Goal: Information Seeking & Learning: Learn about a topic

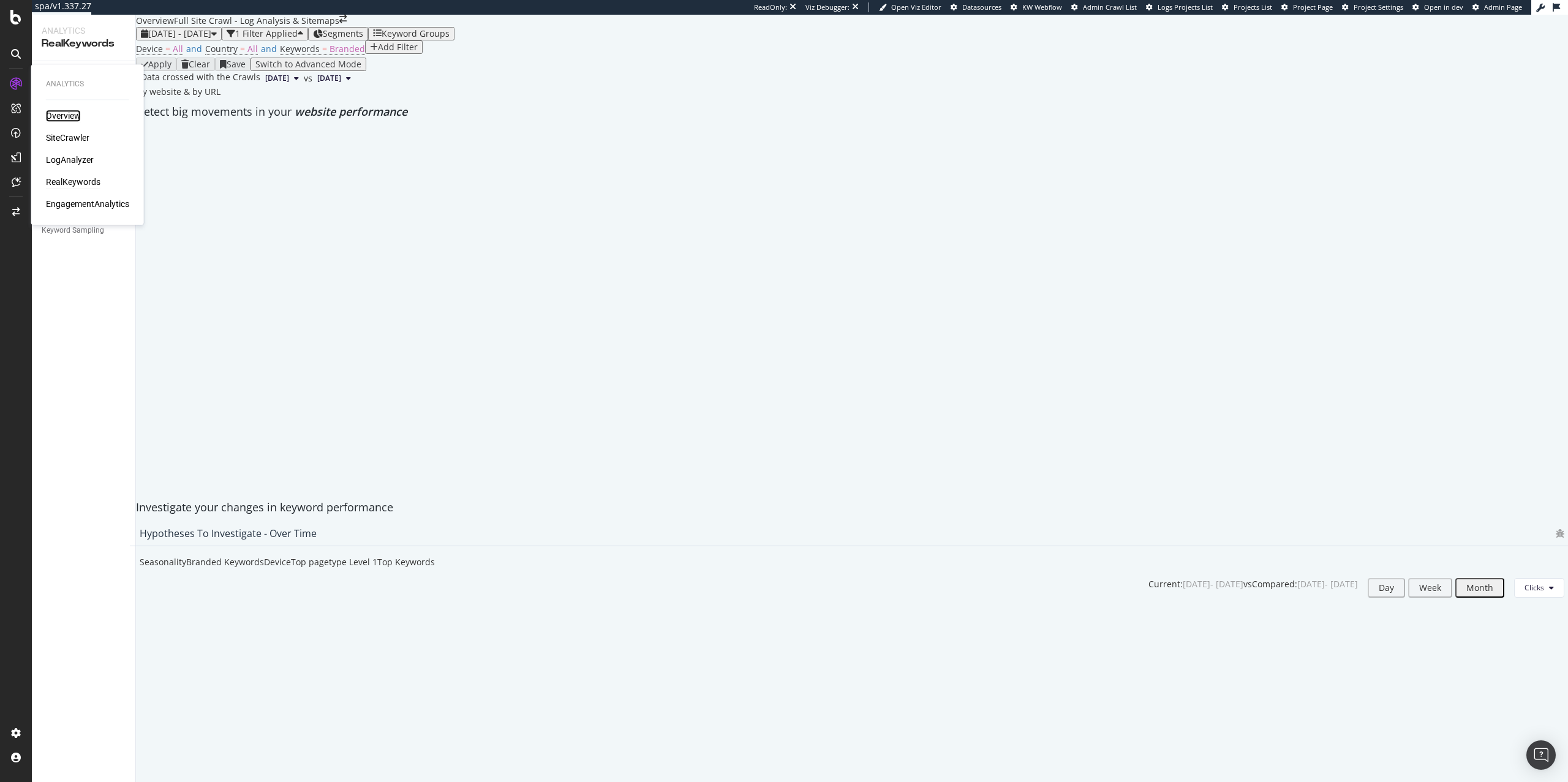
click at [61, 113] on div "Overview" at bounding box center [63, 116] width 35 height 12
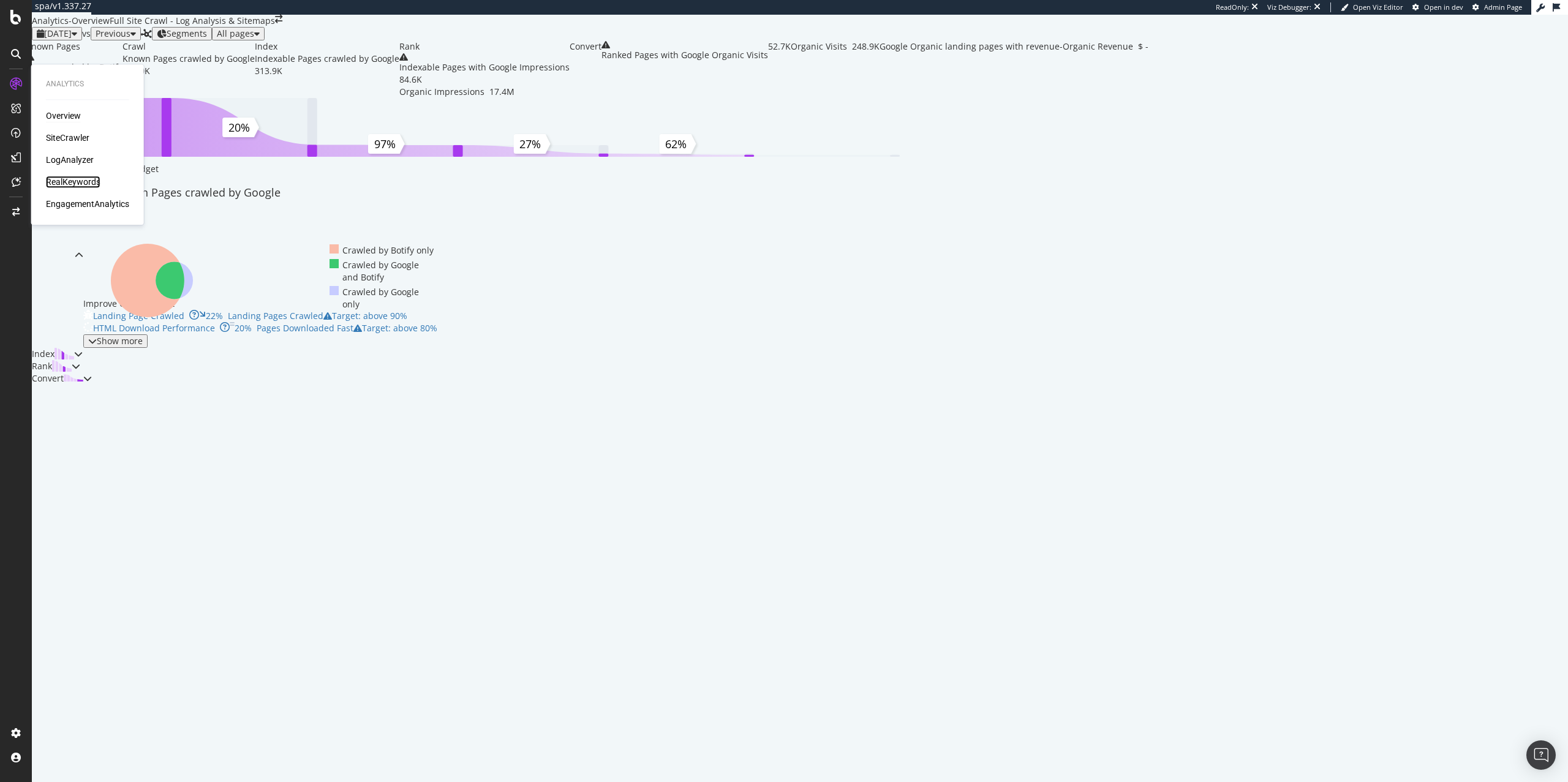
click at [78, 183] on div "RealKeywords" at bounding box center [73, 181] width 54 height 12
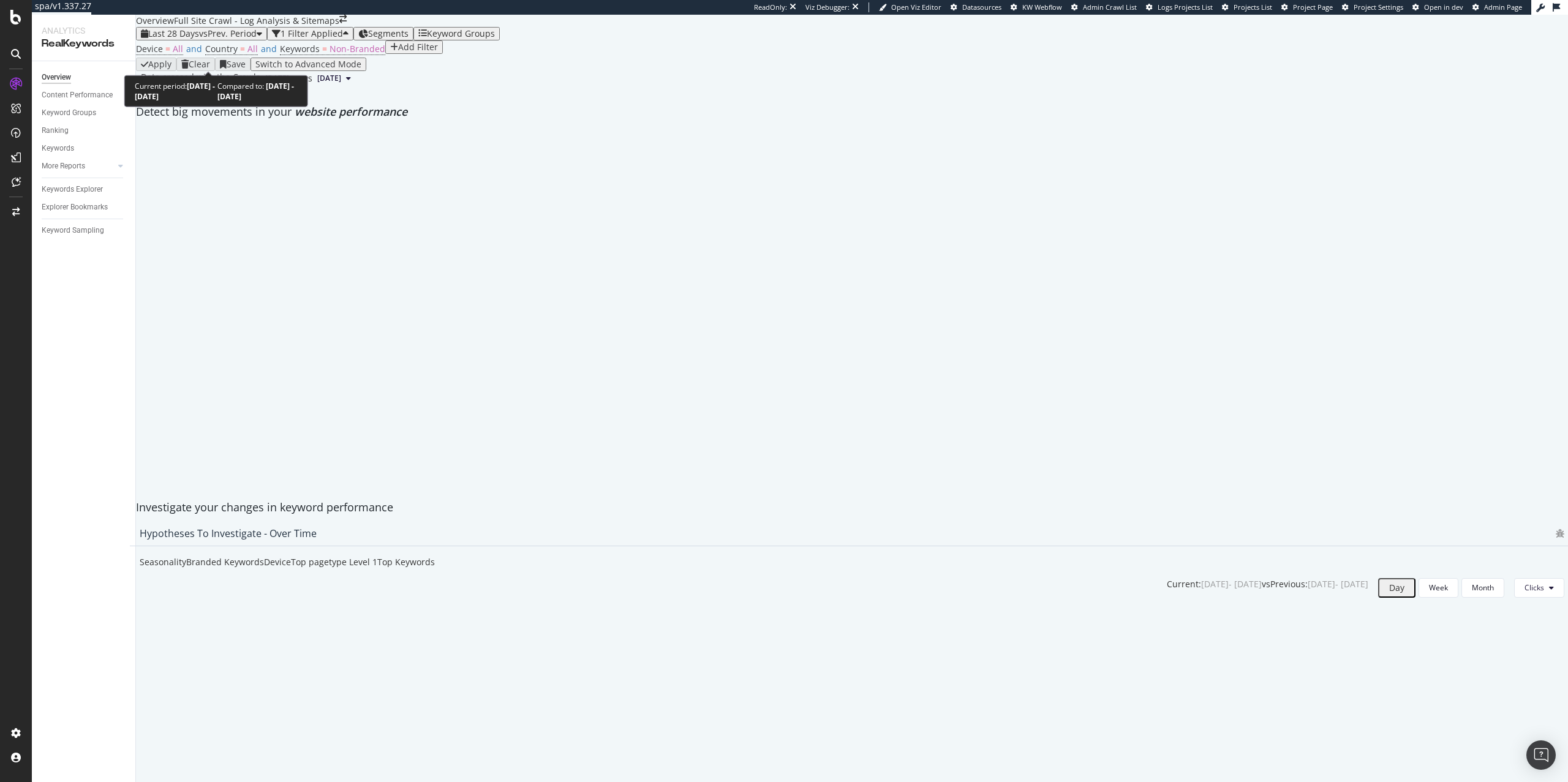
click at [258, 39] on div "Last 28 Days vs Prev. Period" at bounding box center [202, 34] width 121 height 10
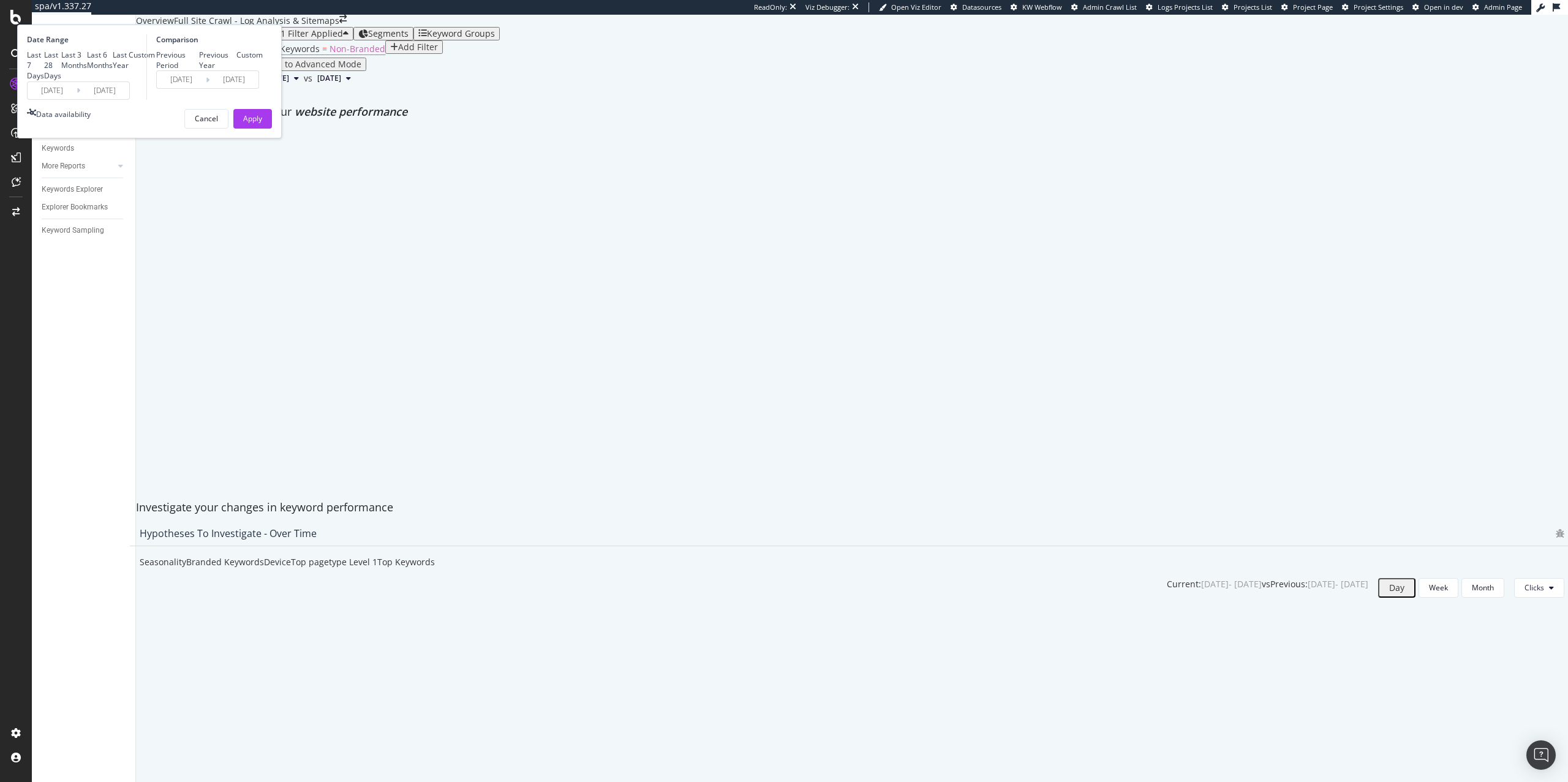
click at [112, 70] on div "Last 6 Months" at bounding box center [100, 60] width 26 height 21
type input "[DATE]"
click at [262, 123] on div "Apply" at bounding box center [252, 118] width 19 height 10
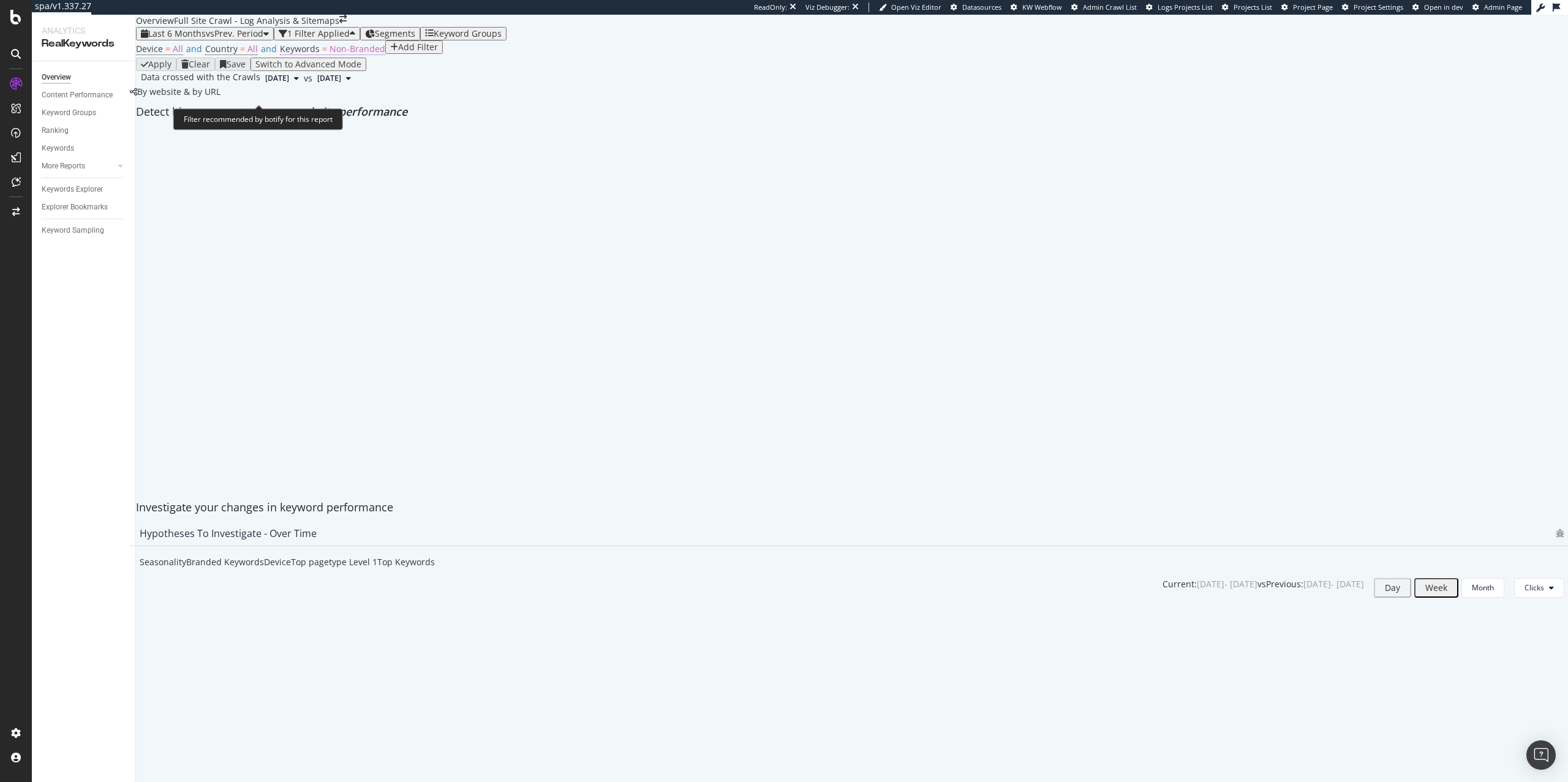
click at [335, 54] on span "Non-Branded" at bounding box center [357, 48] width 56 height 12
click at [335, 104] on div "Non-Branded" at bounding box center [310, 99] width 51 height 8
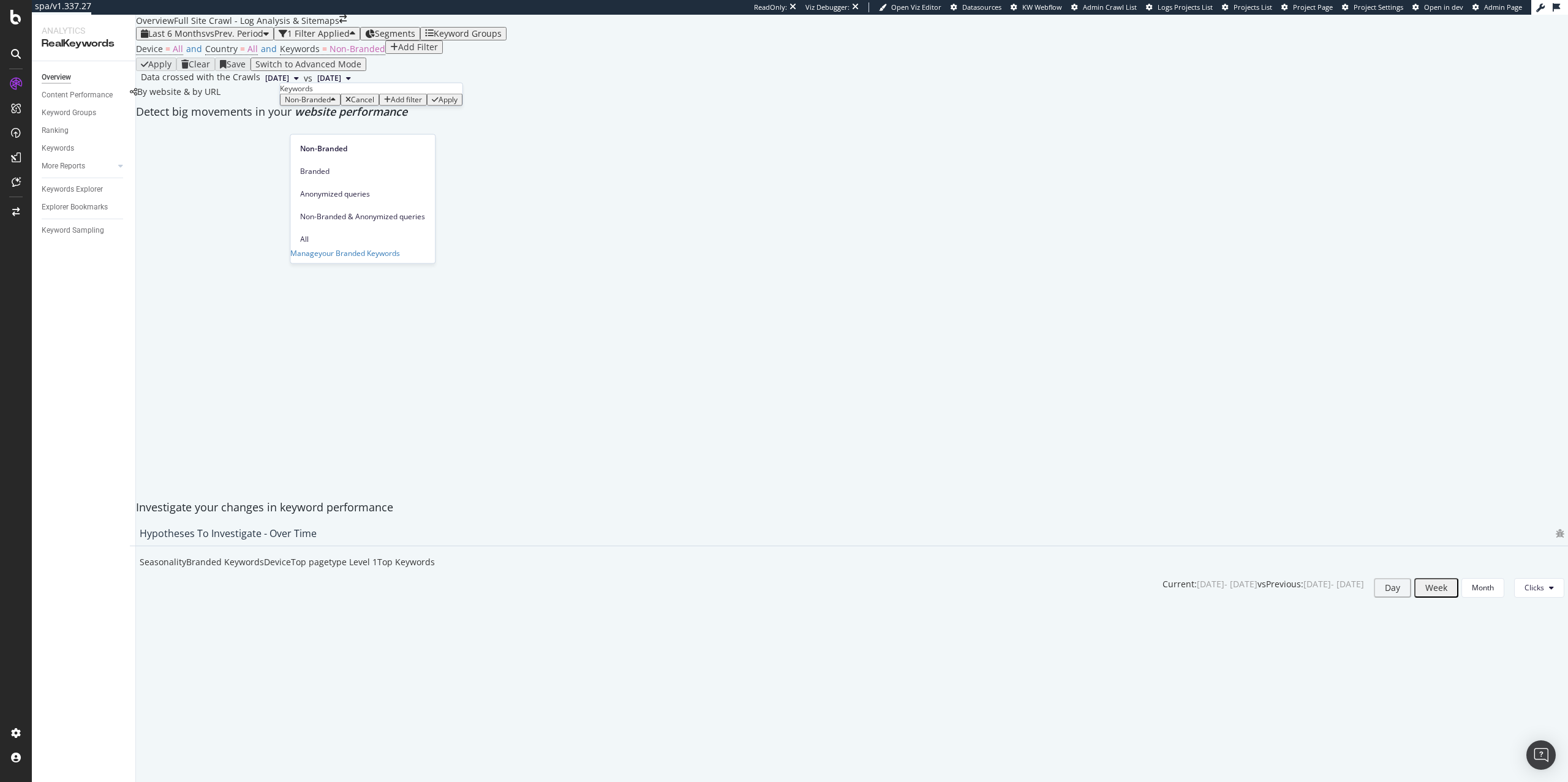
click at [483, 57] on div "Device = All and Country = All and Keywords = Non-Branded Add Filter" at bounding box center [852, 49] width 1432 height 17
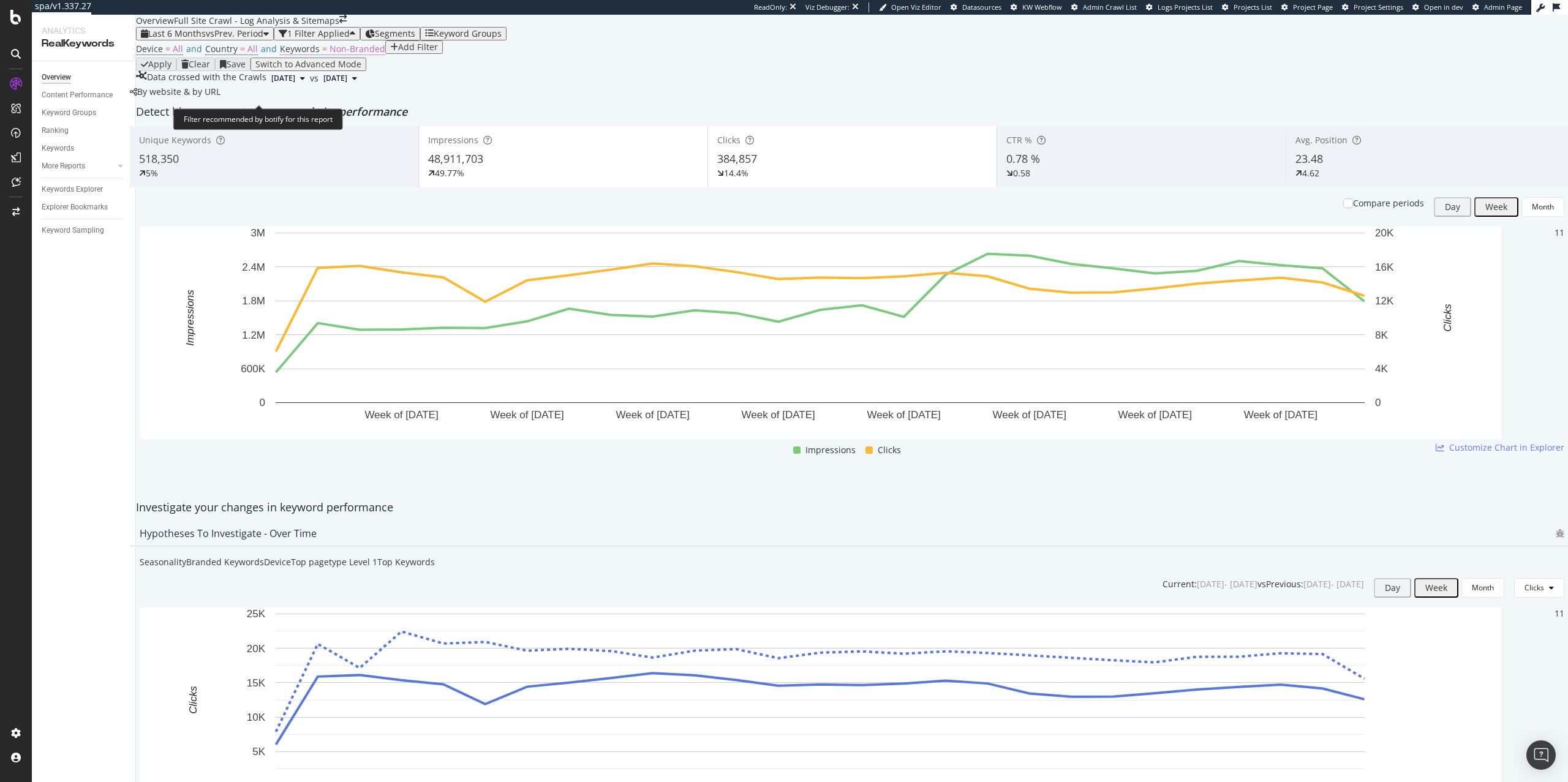
click at [335, 54] on span "Non-Branded" at bounding box center [357, 48] width 56 height 12
click at [335, 103] on div "button" at bounding box center [333, 99] width 5 height 7
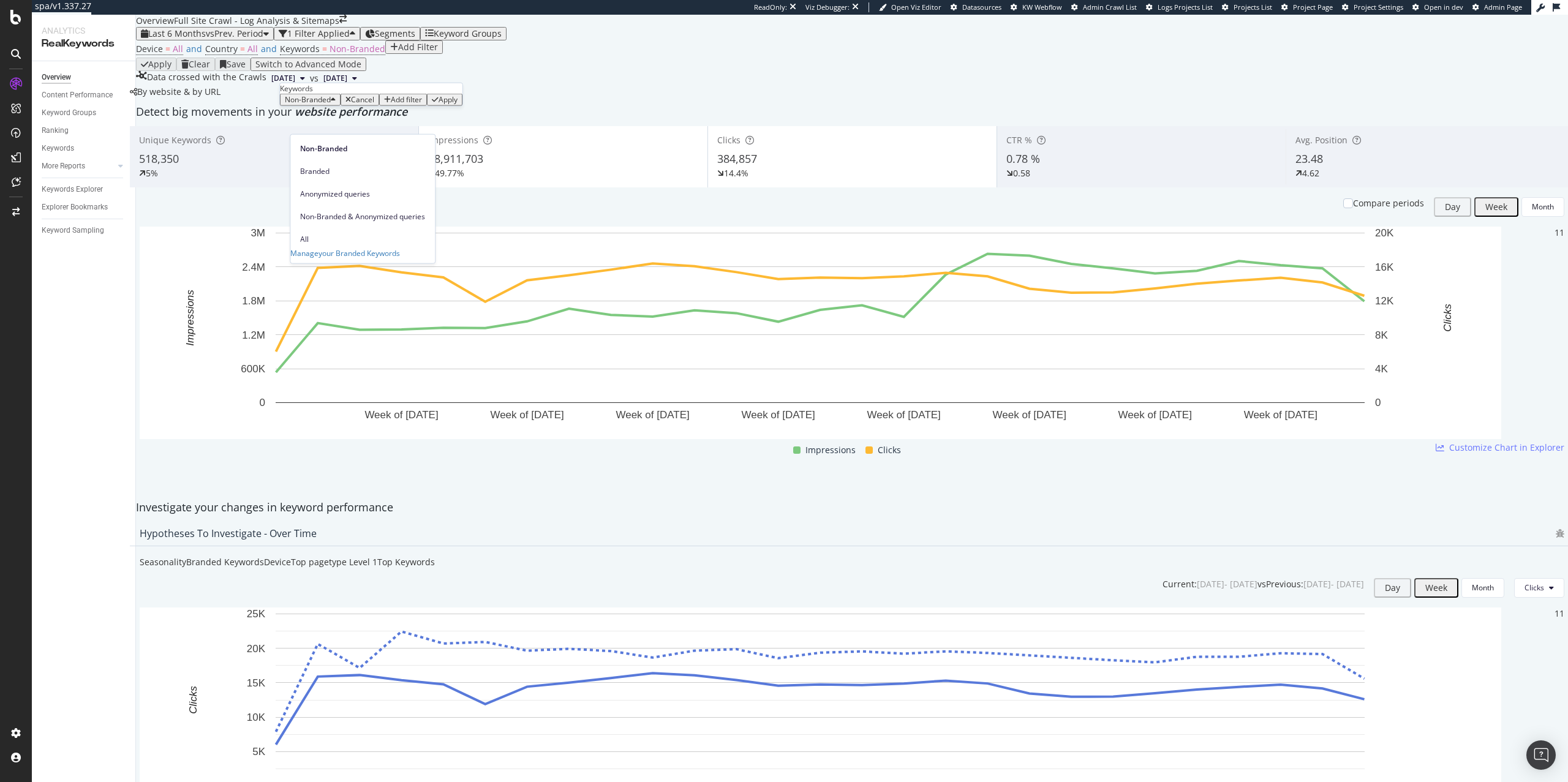
click at [314, 230] on div "All" at bounding box center [362, 238] width 145 height 17
click at [416, 104] on div "Apply" at bounding box center [410, 99] width 19 height 8
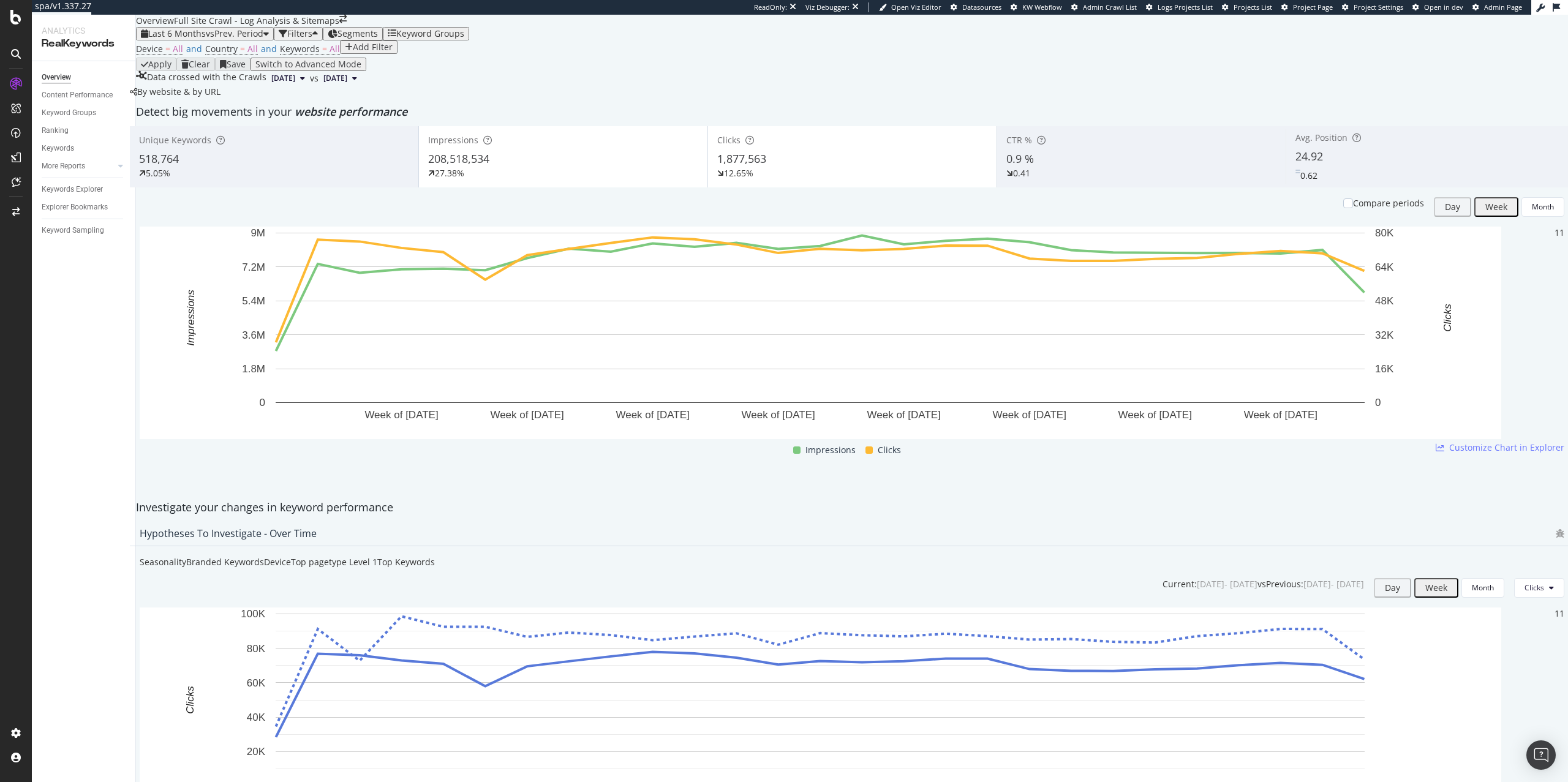
click at [392, 57] on div "Device = All and Country = All and Keywords = All Add Filter" at bounding box center [852, 49] width 1432 height 17
click at [319, 57] on span "Device = All and Country = All and Keywords = All" at bounding box center [238, 49] width 204 height 17
